Goal: Find specific page/section: Find specific page/section

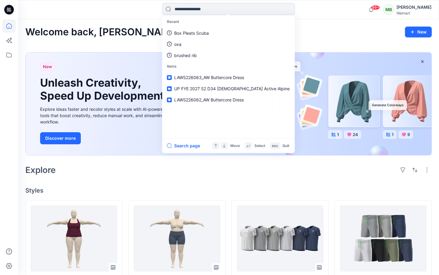
click at [239, 14] on input at bounding box center [228, 9] width 133 height 12
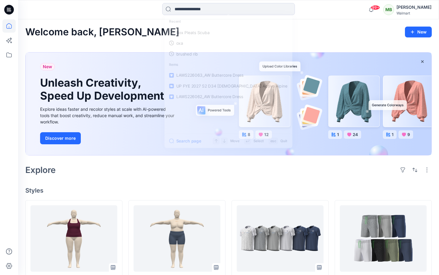
click at [10, 9] on icon at bounding box center [9, 10] width 10 height 10
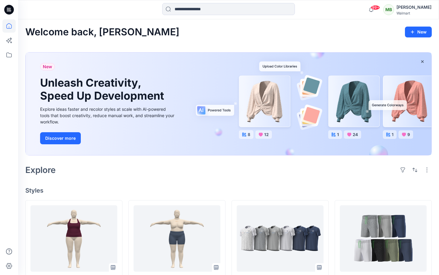
click at [11, 9] on icon at bounding box center [9, 10] width 10 height 10
click at [12, 9] on icon at bounding box center [9, 10] width 10 height 10
click at [10, 26] on icon at bounding box center [8, 25] width 13 height 13
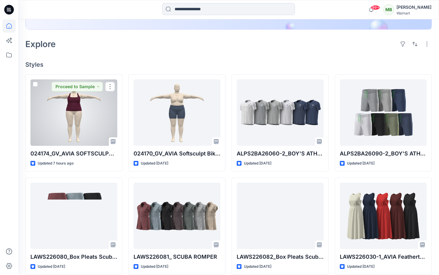
scroll to position [124, 0]
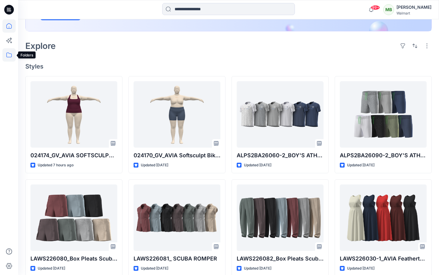
click at [10, 56] on icon at bounding box center [8, 54] width 13 height 13
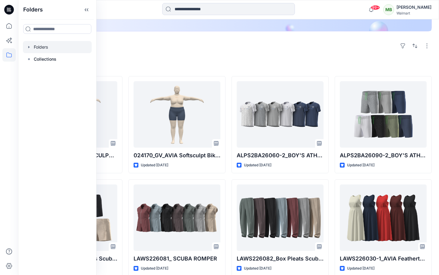
click at [49, 47] on div at bounding box center [57, 47] width 69 height 12
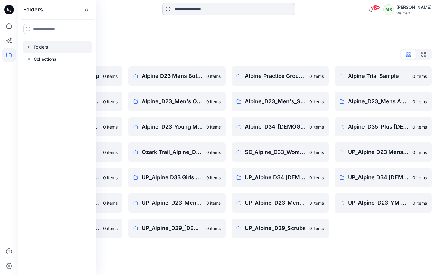
click at [325, 53] on div "Folders List" at bounding box center [228, 54] width 407 height 10
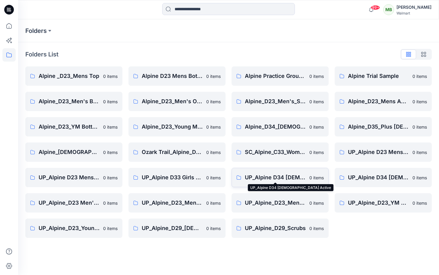
click at [275, 180] on p "UP_Alpine D34 [DEMOGRAPHIC_DATA] Active" at bounding box center [275, 177] width 61 height 8
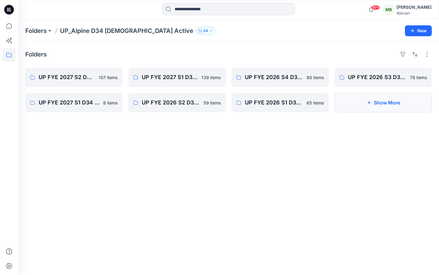
click at [360, 108] on button "Show More" at bounding box center [383, 102] width 97 height 19
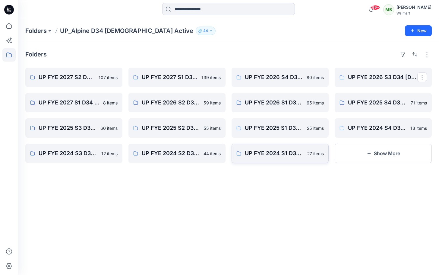
drag, startPoint x: 363, startPoint y: 81, endPoint x: 246, endPoint y: 149, distance: 135.8
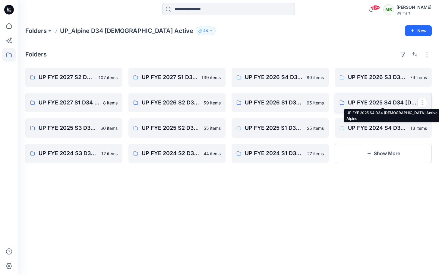
click at [361, 105] on p "UP FYE 2025 S4 D34 Ladies Active Alpine" at bounding box center [382, 102] width 69 height 8
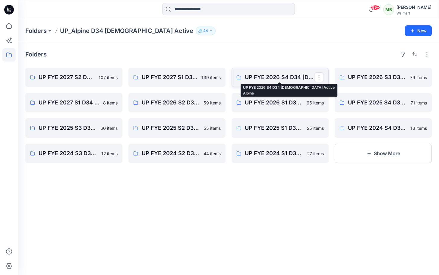
click at [267, 78] on p "UP FYE 2026 S4 D34 Ladies Active Alpine" at bounding box center [279, 77] width 69 height 8
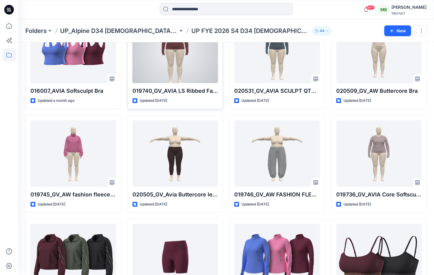
scroll to position [59, 0]
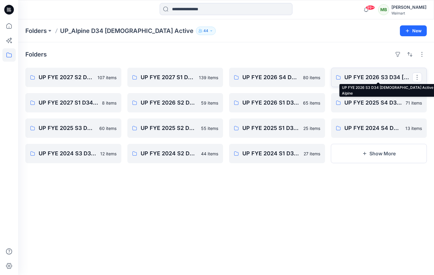
click at [367, 81] on p "UP FYE 2026 S3 D34 [DEMOGRAPHIC_DATA] Active Alpine" at bounding box center [378, 77] width 68 height 8
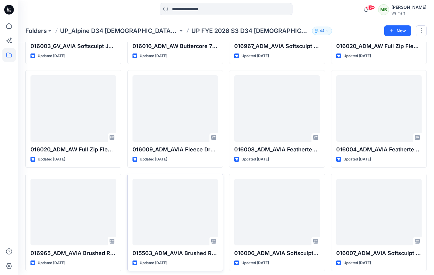
scroll to position [200, 0]
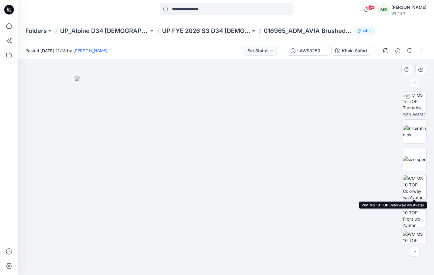
click at [418, 190] on img at bounding box center [415, 187] width 24 height 24
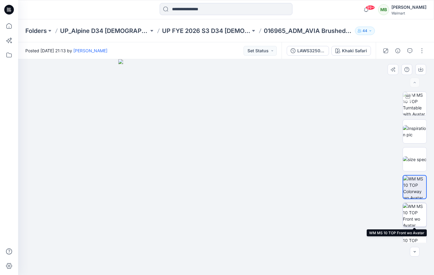
click at [414, 219] on img at bounding box center [415, 215] width 24 height 24
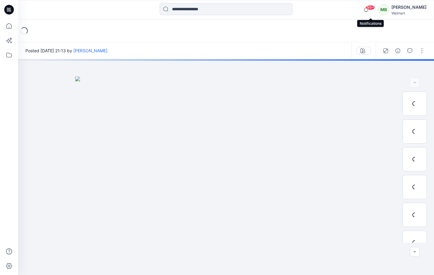
click at [368, 1] on div "99+ Notifications [PERSON_NAME] has updated ALPS2BA26060-2_BOY'S ATHLETIC WORKS…" at bounding box center [226, 9] width 416 height 19
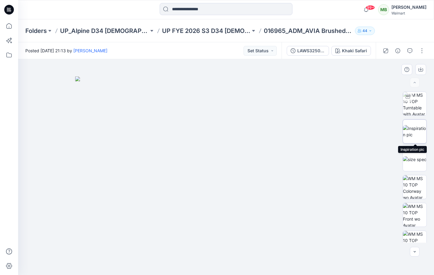
click at [406, 132] on img at bounding box center [415, 131] width 24 height 13
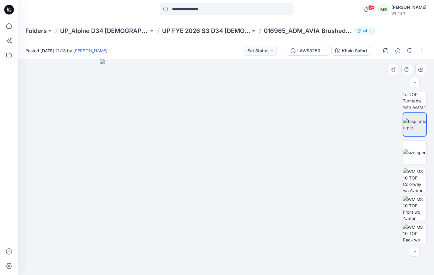
scroll to position [7, 0]
click at [411, 104] on img at bounding box center [415, 97] width 24 height 24
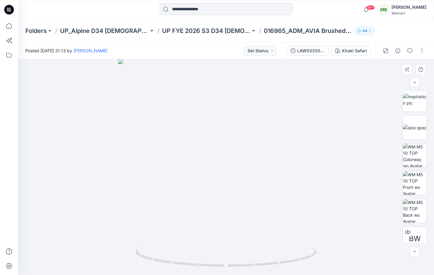
scroll to position [35, 0]
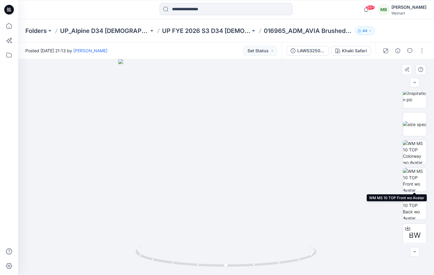
click at [416, 193] on div "BW" at bounding box center [415, 166] width 24 height 151
click at [414, 182] on img at bounding box center [415, 180] width 24 height 24
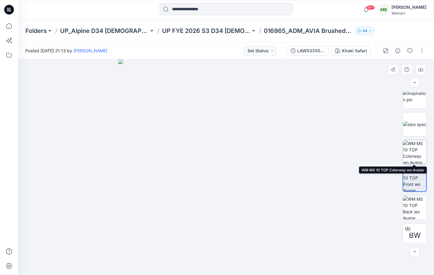
click at [410, 162] on img at bounding box center [415, 152] width 24 height 24
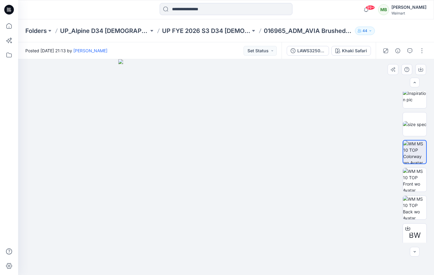
click at [409, 147] on img at bounding box center [414, 151] width 23 height 23
click at [408, 127] on img at bounding box center [415, 124] width 24 height 6
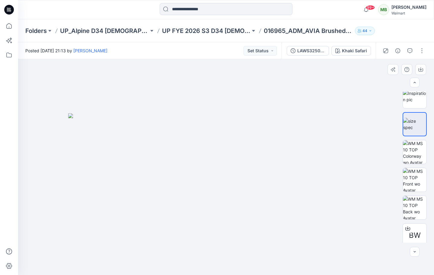
click at [393, 126] on div at bounding box center [226, 166] width 416 height 215
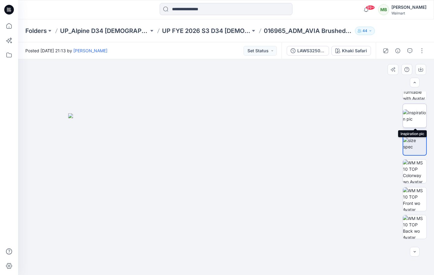
scroll to position [0, 0]
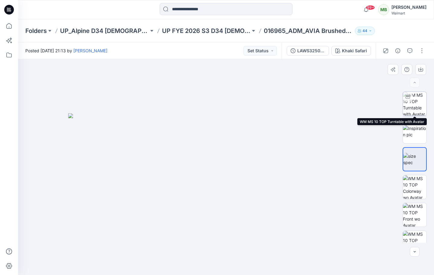
click at [410, 99] on div at bounding box center [408, 97] width 10 height 10
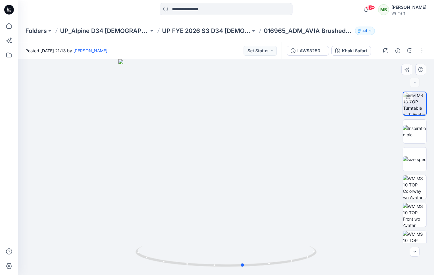
drag, startPoint x: 268, startPoint y: 148, endPoint x: 285, endPoint y: 207, distance: 61.3
click at [285, 207] on div at bounding box center [226, 166] width 416 height 215
click at [415, 191] on img at bounding box center [415, 187] width 24 height 24
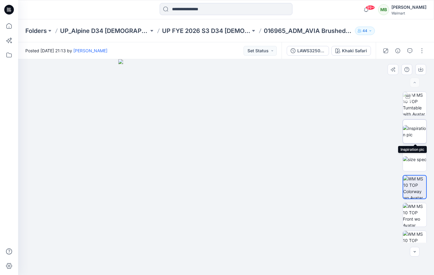
click at [413, 126] on img at bounding box center [415, 131] width 24 height 13
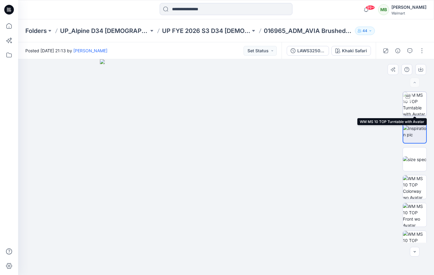
click at [422, 98] on img at bounding box center [415, 104] width 24 height 24
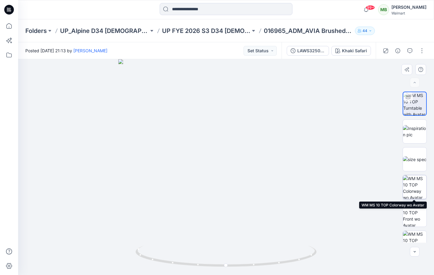
click at [422, 189] on img at bounding box center [415, 187] width 24 height 24
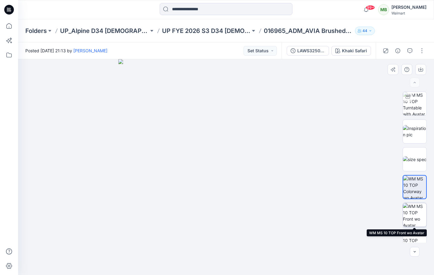
click at [423, 211] on img at bounding box center [415, 215] width 24 height 24
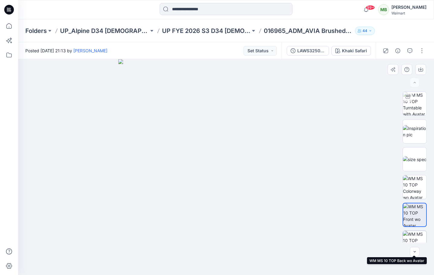
click at [414, 235] on img at bounding box center [415, 243] width 24 height 24
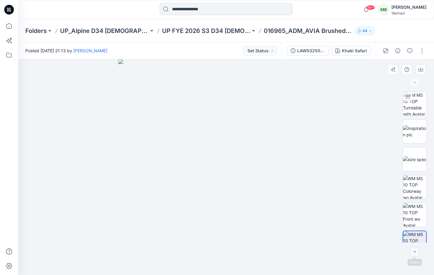
click at [414, 247] on button "button" at bounding box center [415, 252] width 10 height 10
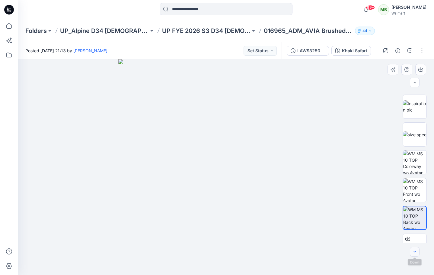
scroll to position [31, 0]
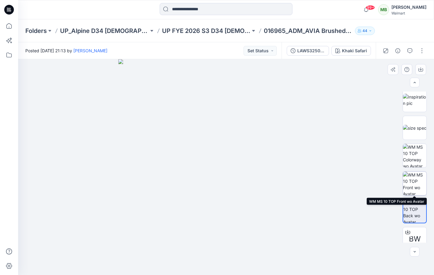
click at [416, 178] on img at bounding box center [415, 183] width 24 height 24
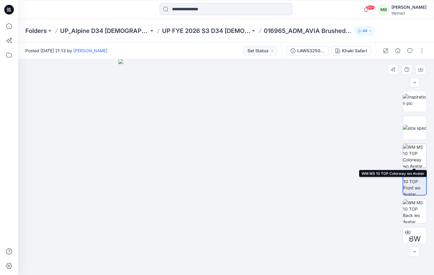
click at [414, 155] on img at bounding box center [415, 156] width 24 height 24
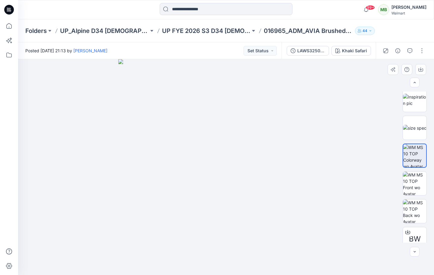
click at [413, 142] on div "BW" at bounding box center [415, 166] width 24 height 151
click at [408, 106] on img at bounding box center [415, 100] width 24 height 13
click at [408, 128] on img at bounding box center [415, 128] width 24 height 6
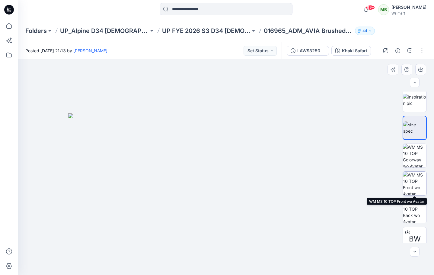
click at [407, 187] on img at bounding box center [415, 183] width 24 height 24
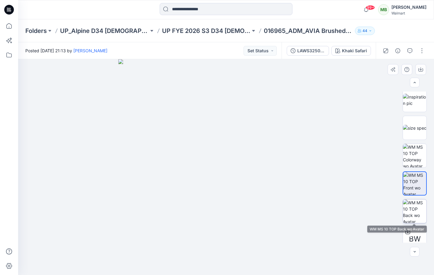
click at [411, 206] on img at bounding box center [415, 211] width 24 height 24
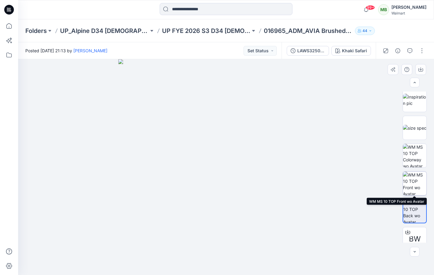
click at [413, 189] on img at bounding box center [415, 183] width 24 height 24
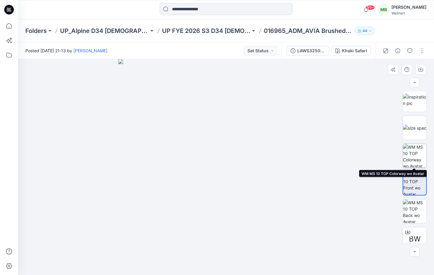
click at [407, 158] on img at bounding box center [415, 156] width 24 height 24
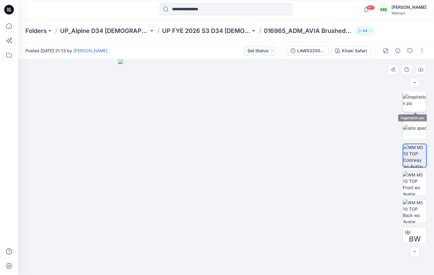
click at [418, 97] on img at bounding box center [415, 100] width 24 height 13
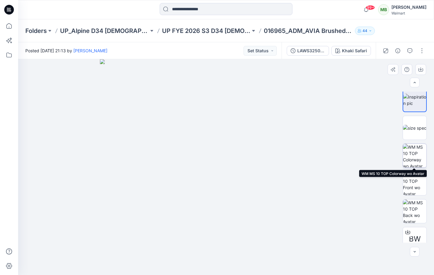
click at [403, 145] on img at bounding box center [415, 156] width 24 height 24
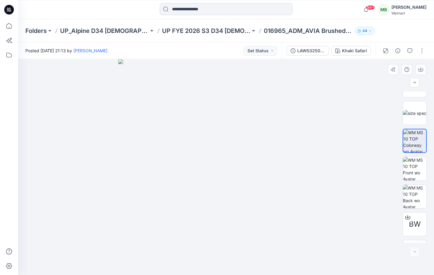
scroll to position [68, 0]
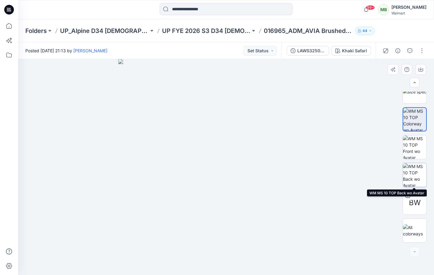
click at [416, 178] on img at bounding box center [415, 175] width 24 height 24
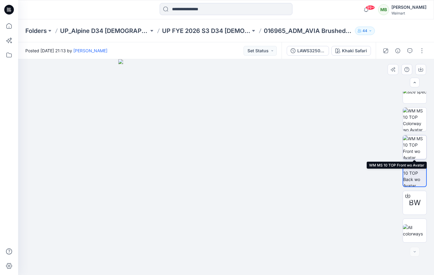
click at [412, 151] on img at bounding box center [415, 147] width 24 height 24
